Goal: Find specific page/section: Find specific page/section

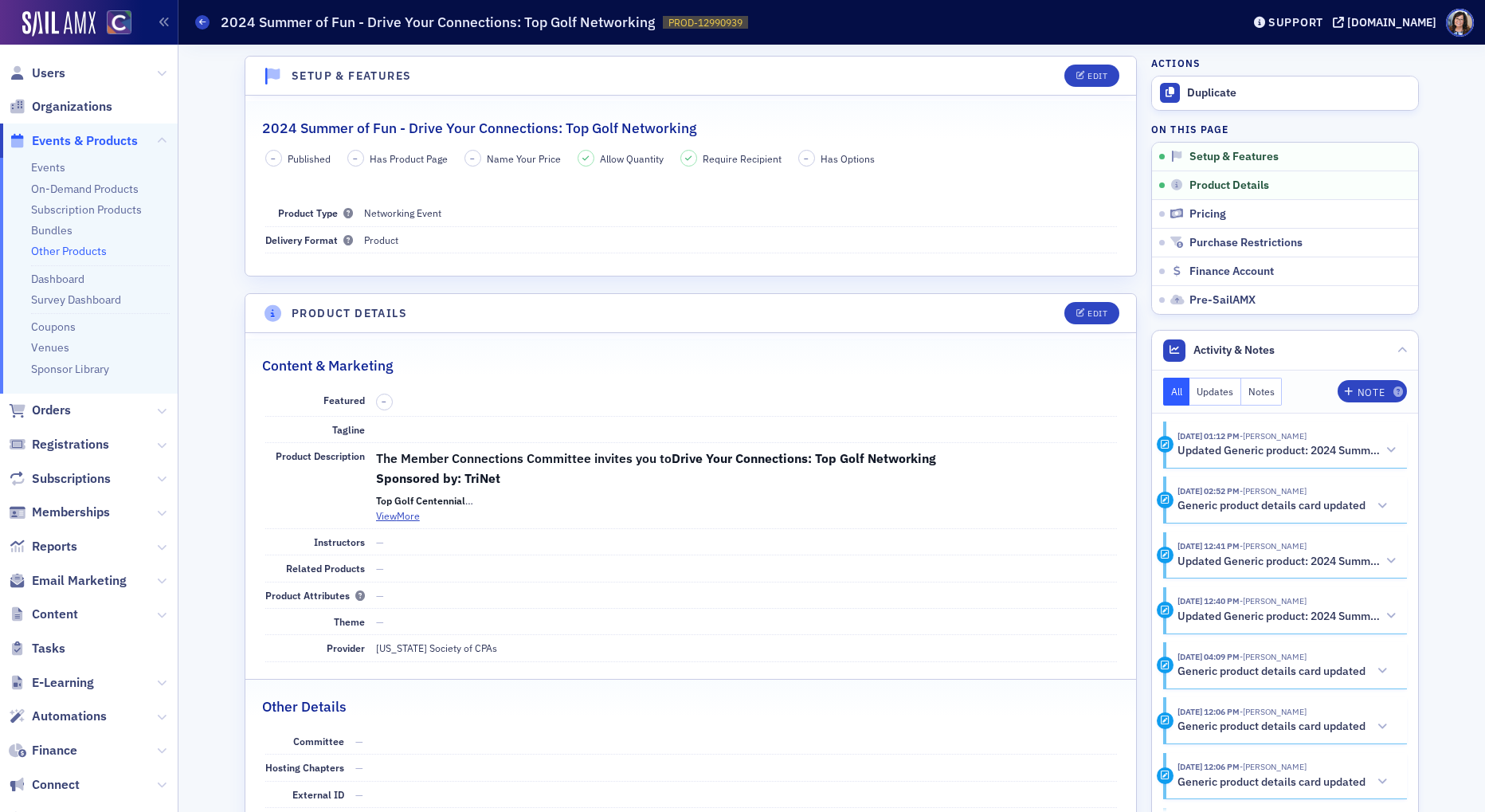
click at [92, 138] on span "Events & Products" at bounding box center [85, 140] width 106 height 17
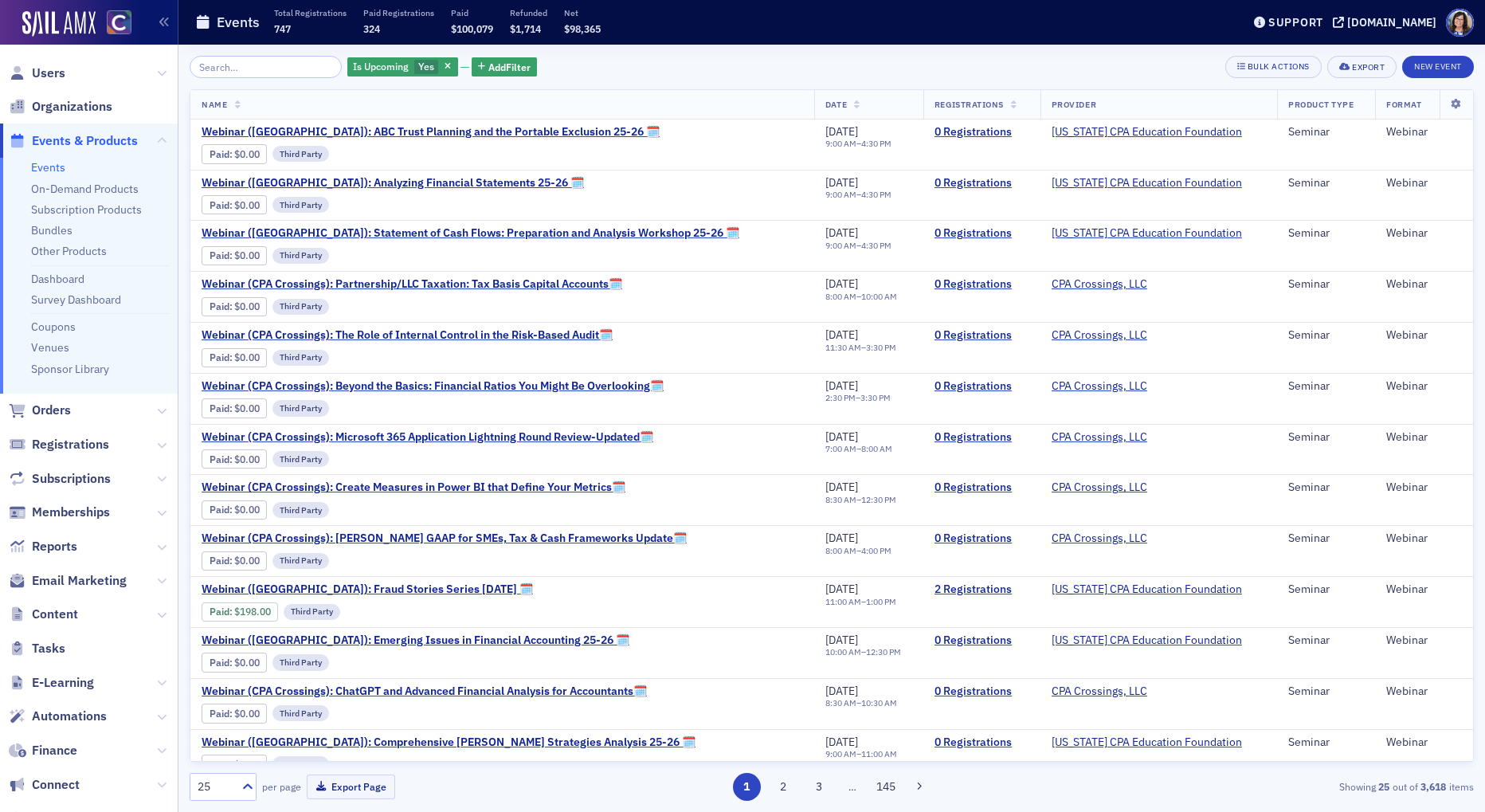
click at [231, 68] on input "search" at bounding box center [266, 67] width 153 height 22
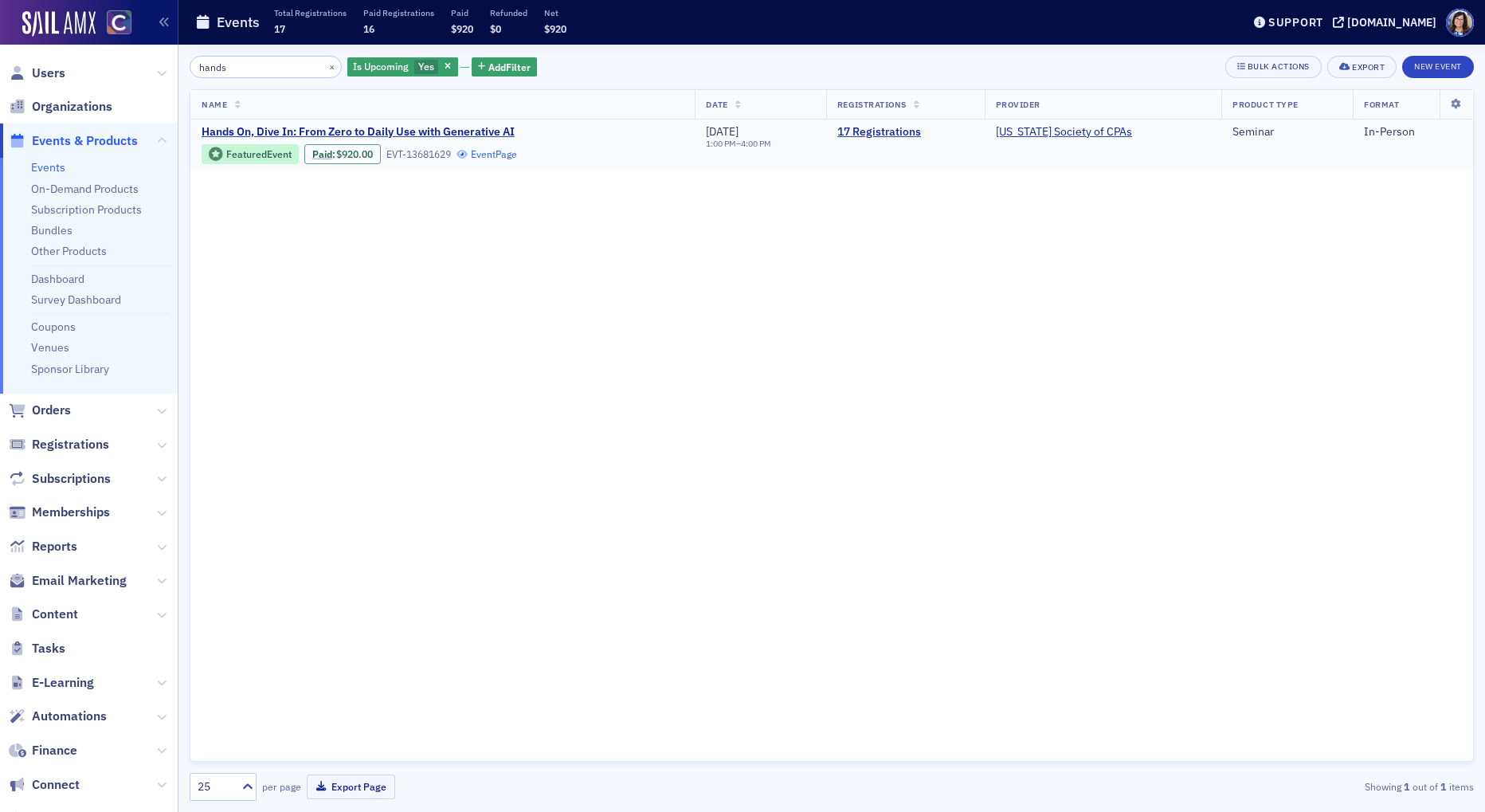
type input "hands"
click at [505, 153] on link "Event Page" at bounding box center [486, 154] width 60 height 12
